Goal: Transaction & Acquisition: Book appointment/travel/reservation

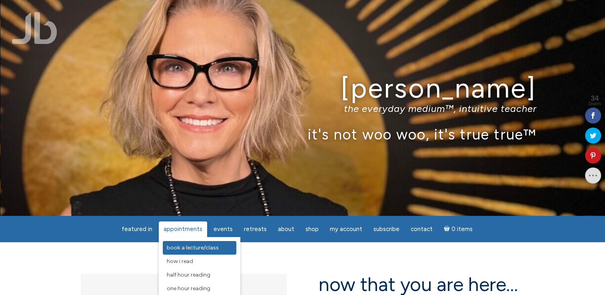
scroll to position [40, 0]
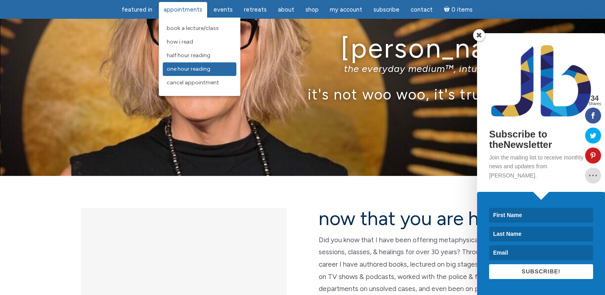
click at [197, 70] on span "One Hour Reading" at bounding box center [189, 69] width 44 height 7
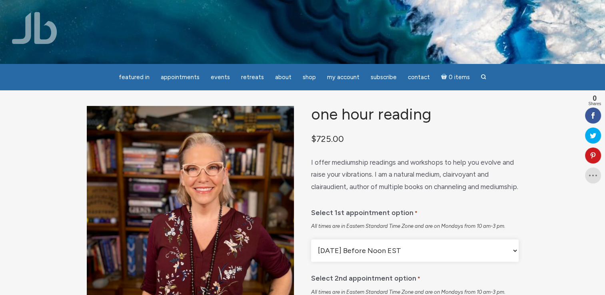
scroll to position [40, 0]
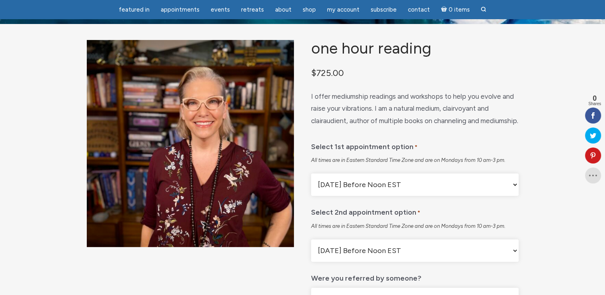
click at [514, 196] on select "[DATE] Before Noon EST [DATE] After Noon EST First Available" at bounding box center [414, 185] width 207 height 22
